Goal: Find contact information: Find contact information

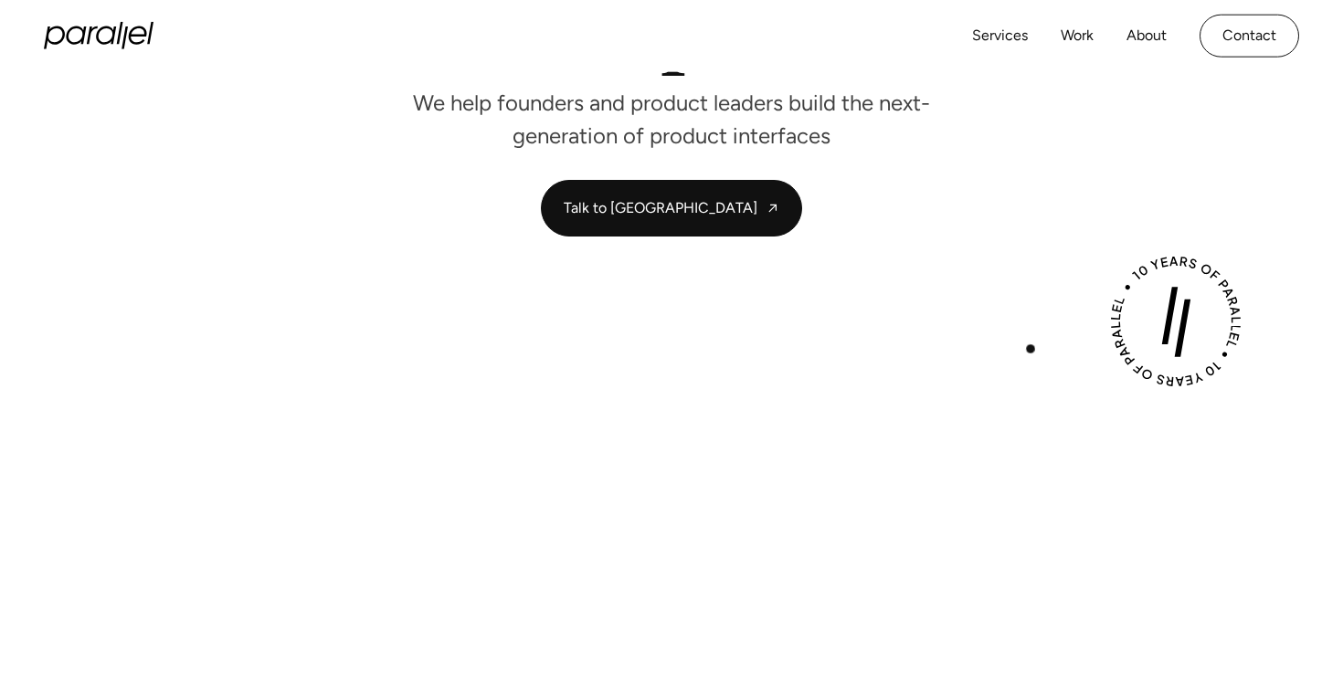
scroll to position [316, 0]
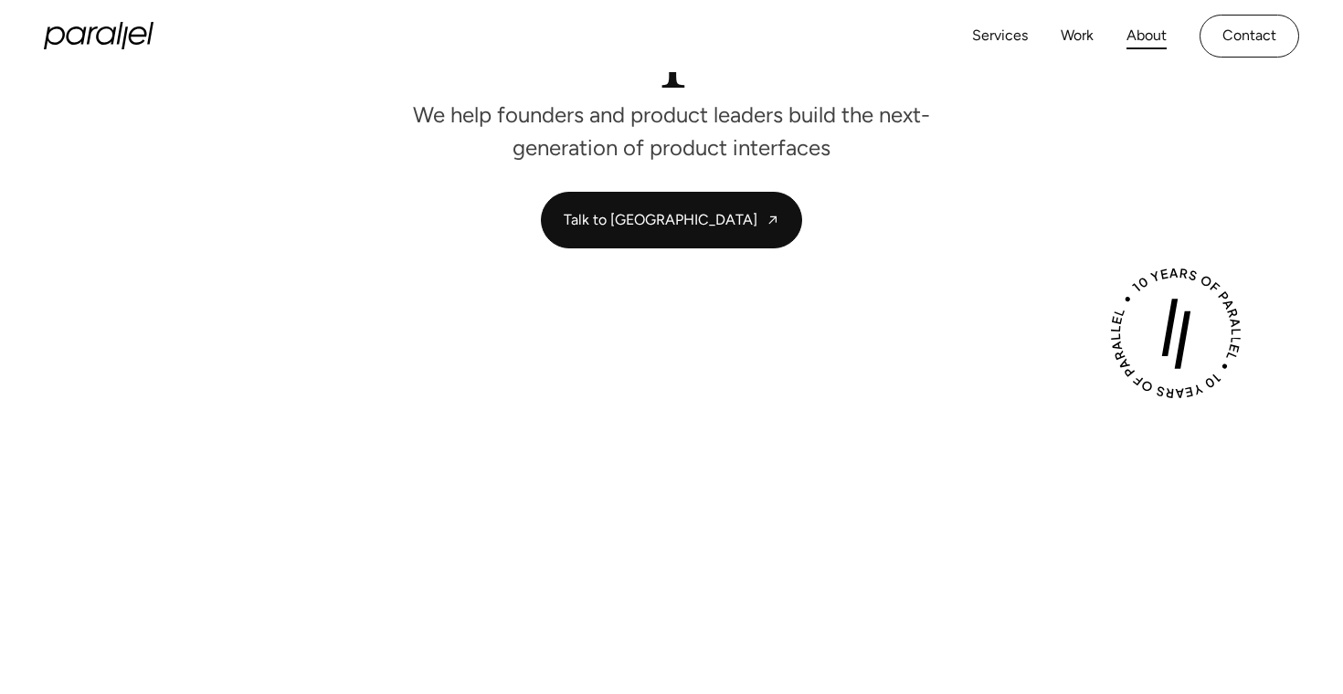
click at [1143, 37] on link "About" at bounding box center [1146, 36] width 40 height 26
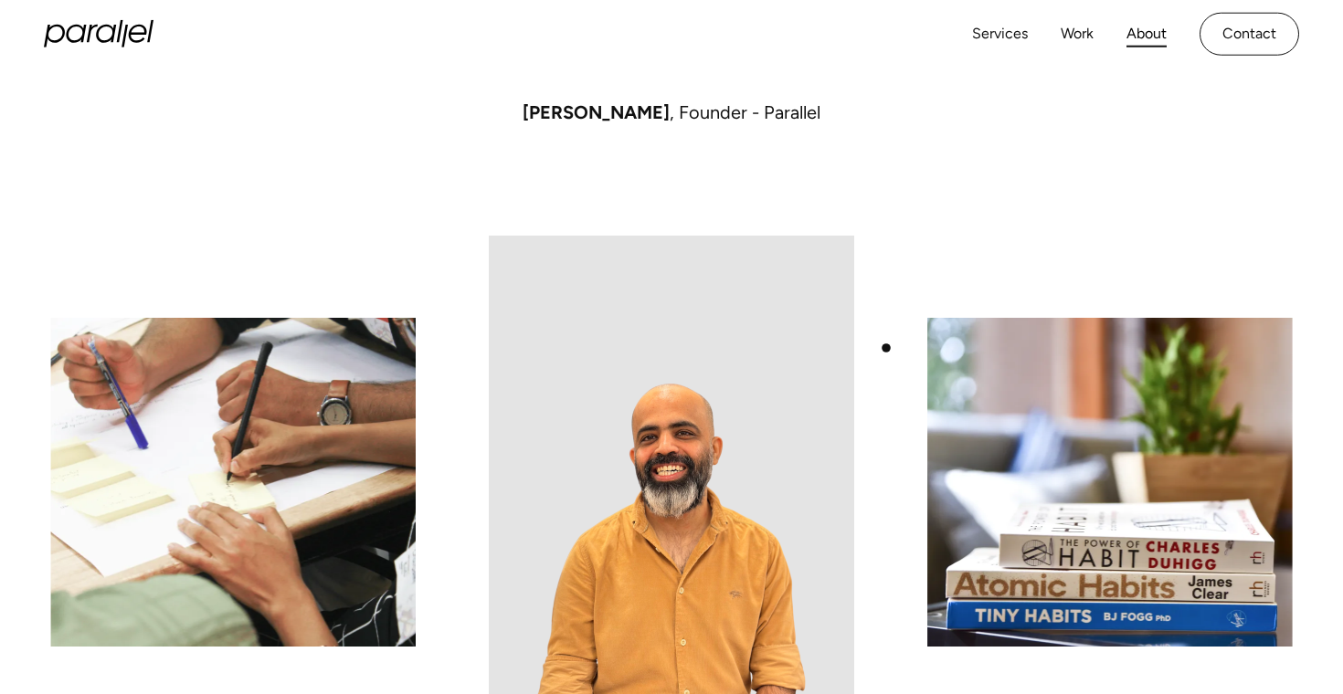
scroll to position [1209, 0]
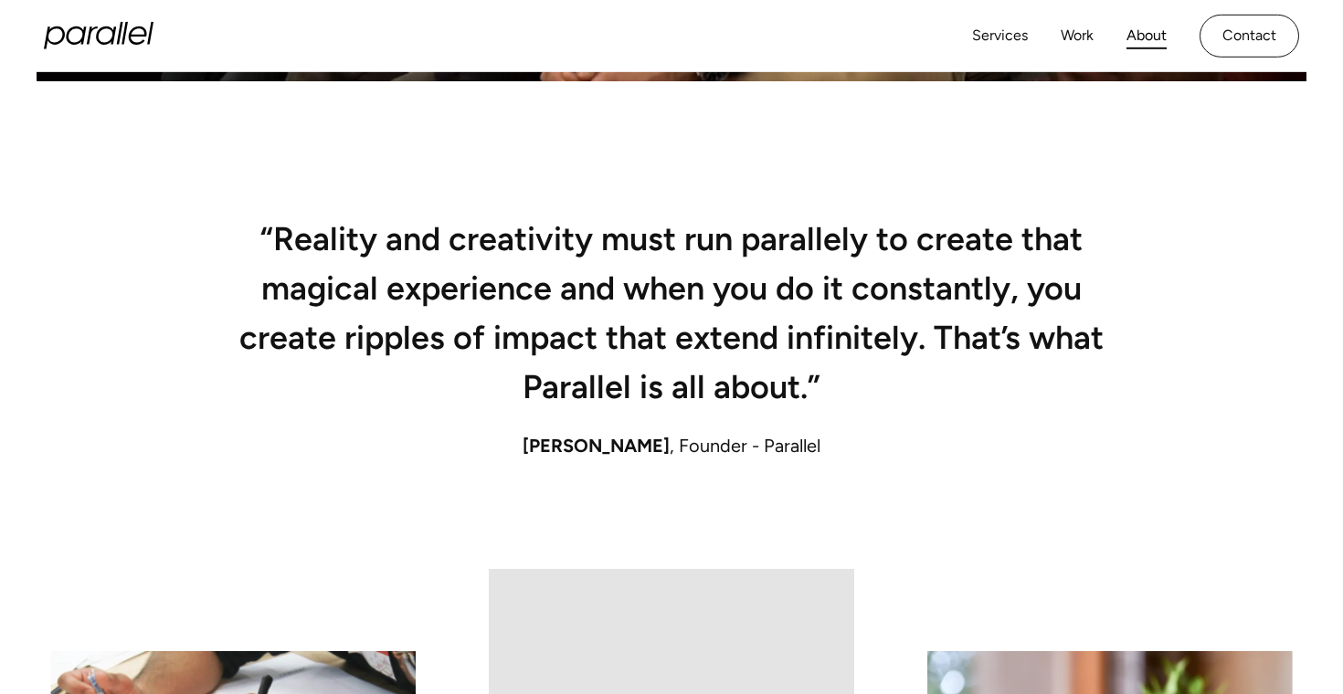
click at [115, 32] on icon "home" at bounding box center [99, 35] width 110 height 27
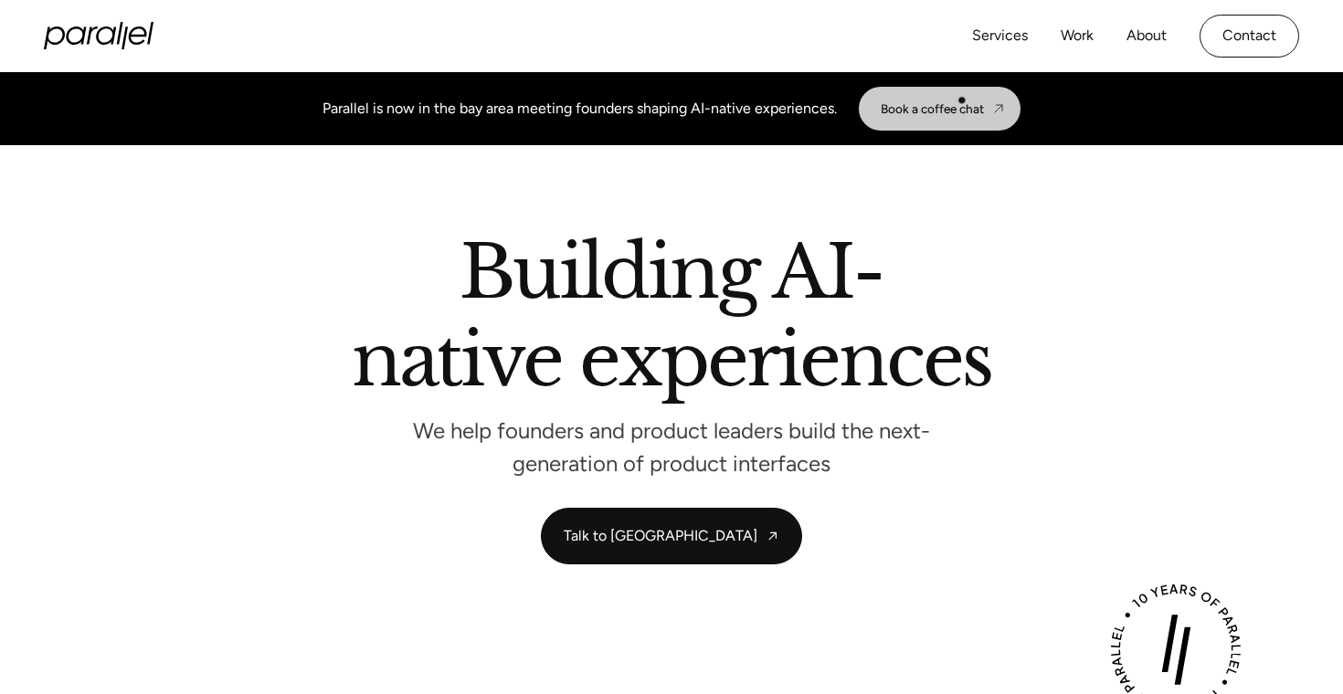
click at [948, 90] on link "Book a coffee chat" at bounding box center [940, 109] width 162 height 44
